Goal: Check status: Check status

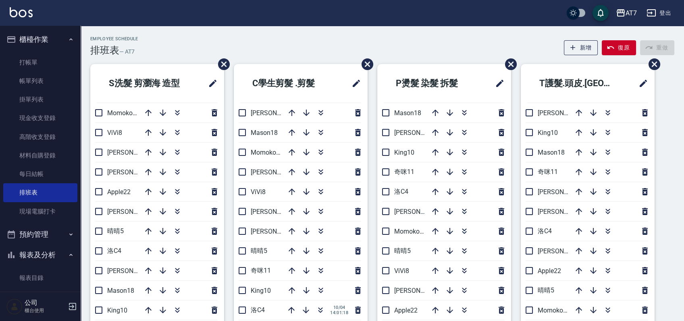
scroll to position [161, 0]
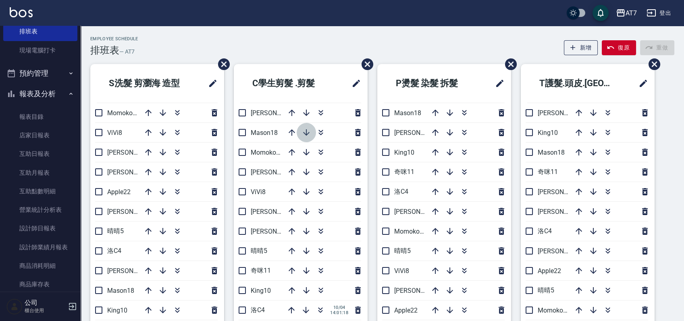
click at [303, 135] on icon "button" at bounding box center [307, 133] width 10 height 10
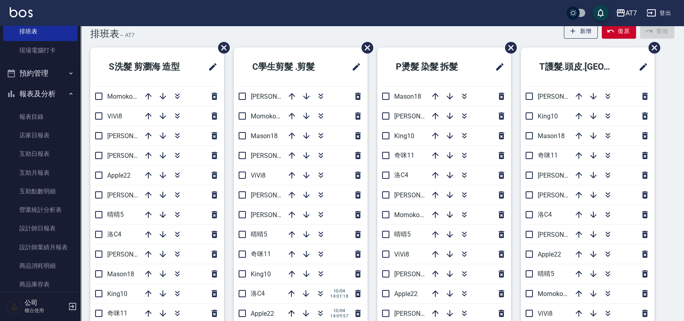
scroll to position [0, 0]
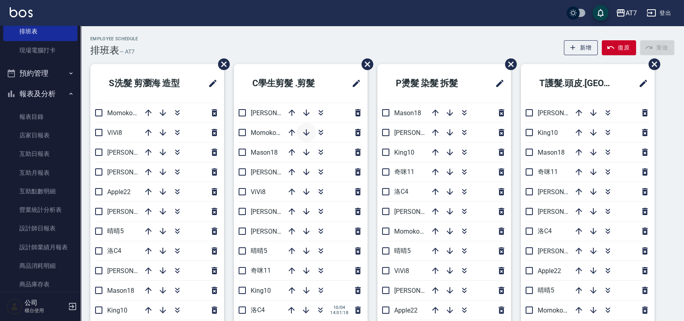
click at [305, 131] on icon "button" at bounding box center [307, 133] width 10 height 10
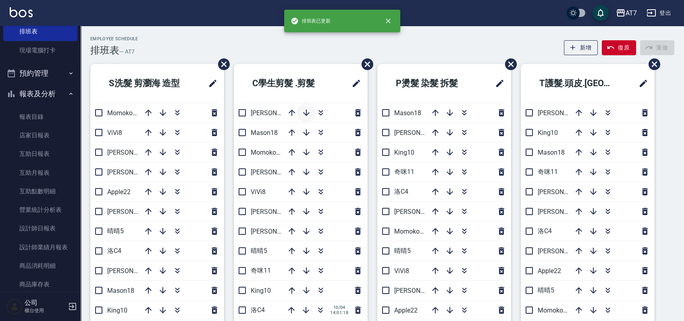
click at [305, 113] on icon "button" at bounding box center [307, 113] width 10 height 10
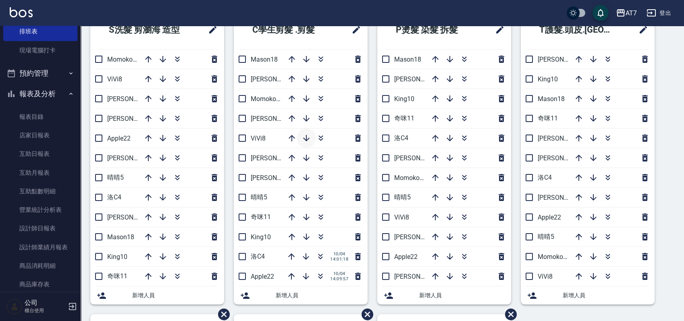
click at [308, 137] on icon "button" at bounding box center [307, 138] width 10 height 10
click at [306, 139] on icon "button" at bounding box center [307, 138] width 10 height 10
click at [292, 256] on icon "button" at bounding box center [292, 257] width 10 height 10
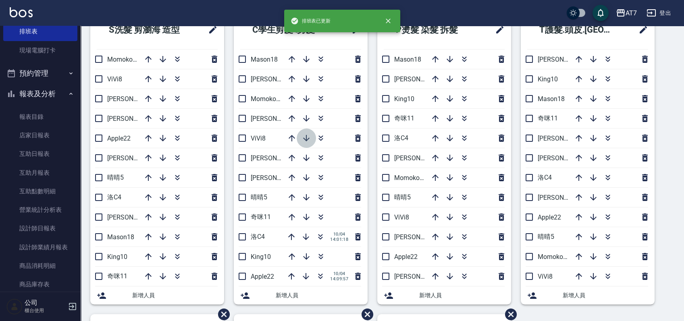
click at [309, 138] on icon "button" at bounding box center [307, 138] width 10 height 10
click at [307, 117] on icon "button" at bounding box center [307, 119] width 10 height 10
click at [303, 176] on icon "button" at bounding box center [307, 178] width 10 height 10
click at [307, 216] on icon "button" at bounding box center [307, 218] width 10 height 10
click at [309, 250] on button "button" at bounding box center [306, 256] width 19 height 19
